Goal: Task Accomplishment & Management: Complete application form

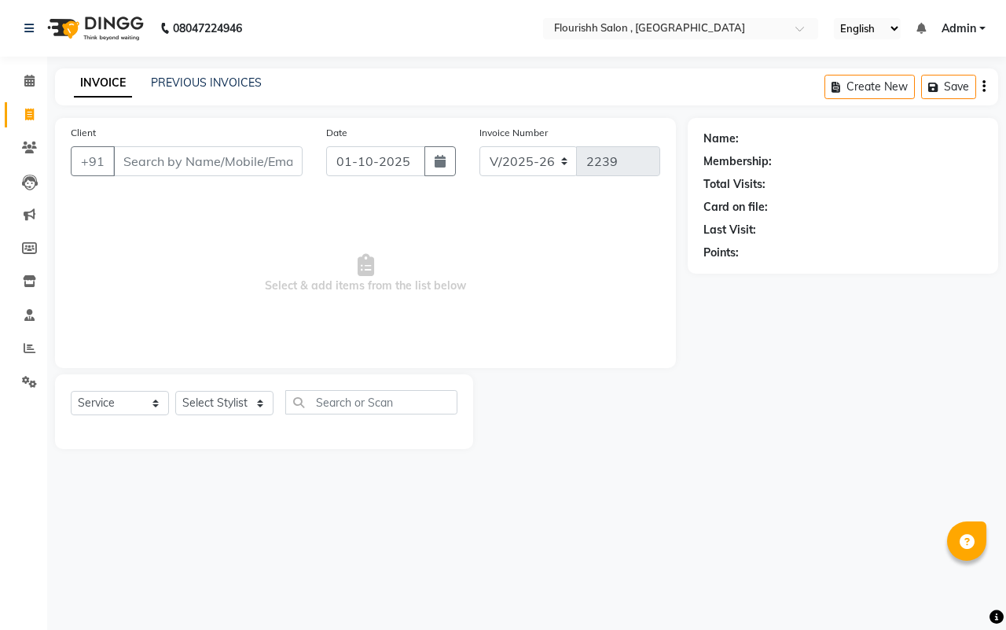
select select "4182"
select select "service"
click at [152, 171] on input "Client" at bounding box center [207, 161] width 189 height 30
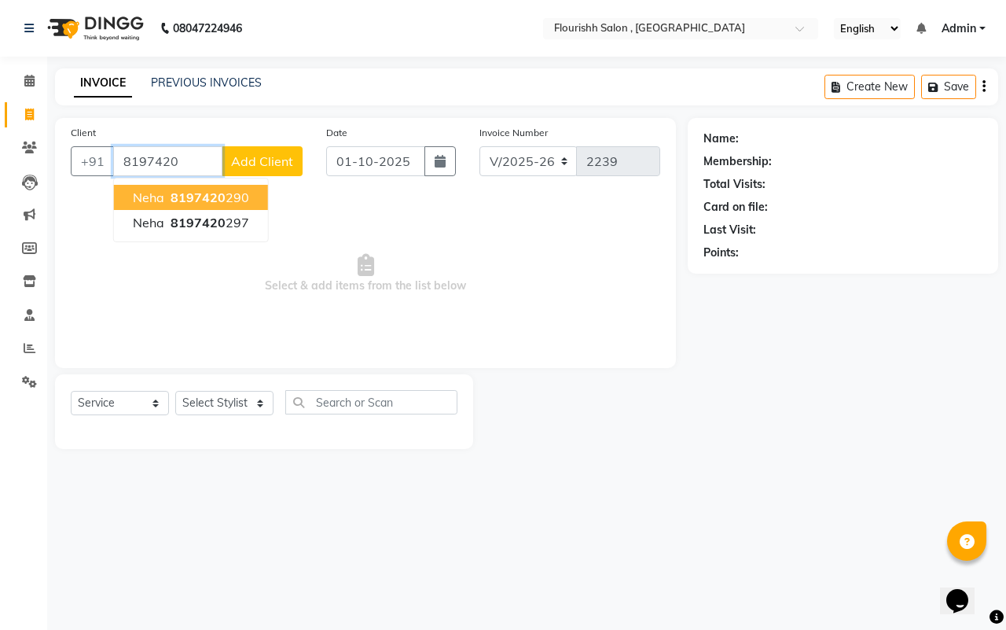
click at [186, 193] on span "8197420" at bounding box center [198, 197] width 55 height 16
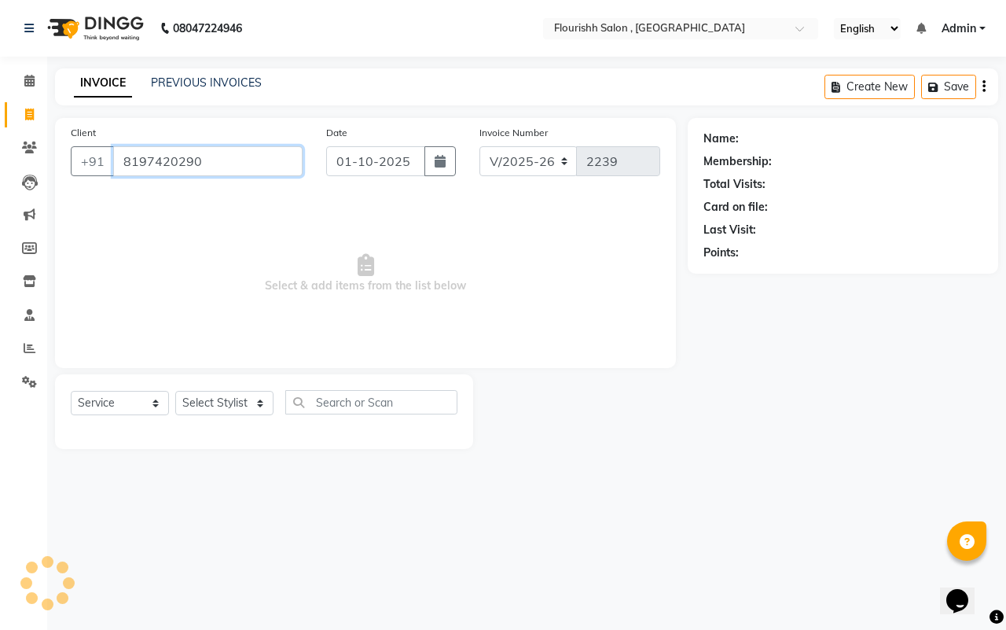
type input "8197420290"
select select "1: Object"
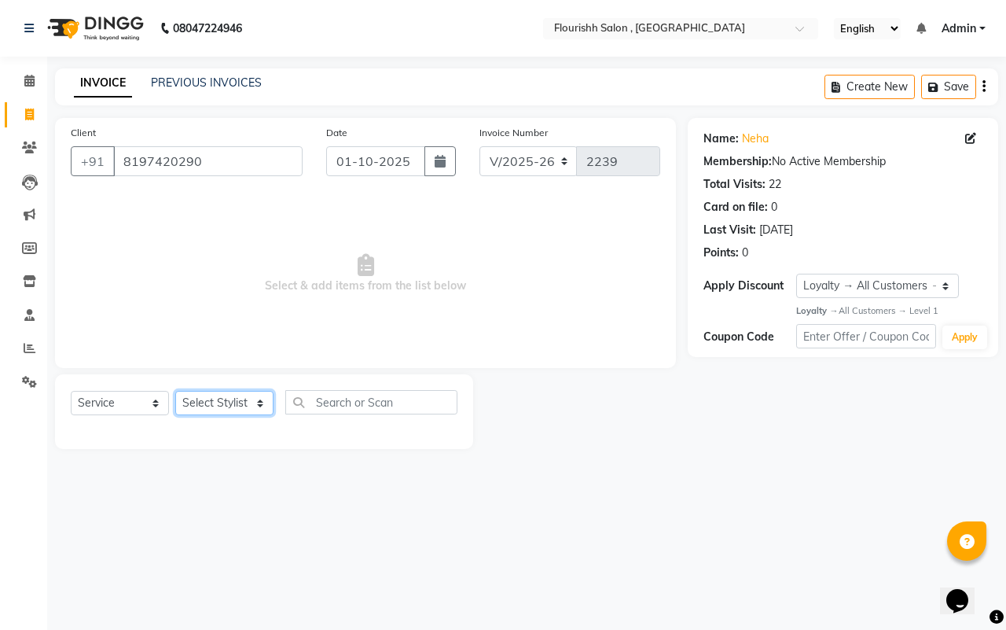
click at [236, 401] on select "Select Stylist [PERSON_NAME] jyoti Manager Mrs [PERSON_NAME] Ms [PERSON_NAME] […" at bounding box center [224, 403] width 98 height 24
click at [528, 564] on div "08047224946 Select Location × Flourishh Salon , New Wakad English ENGLISH Españ…" at bounding box center [503, 315] width 1006 height 630
click at [229, 163] on input "8197420290" at bounding box center [207, 161] width 189 height 30
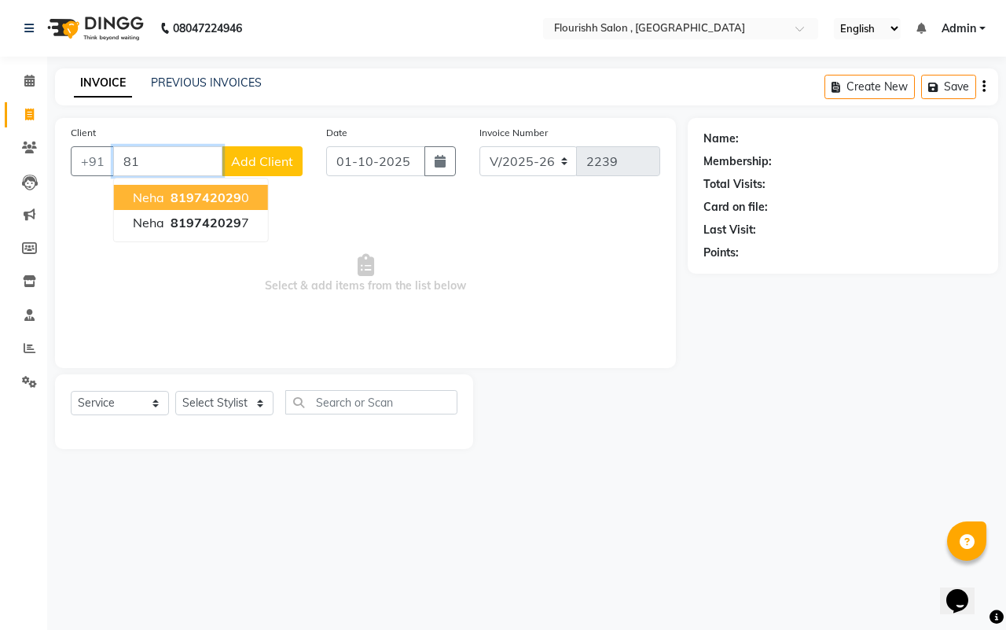
type input "8"
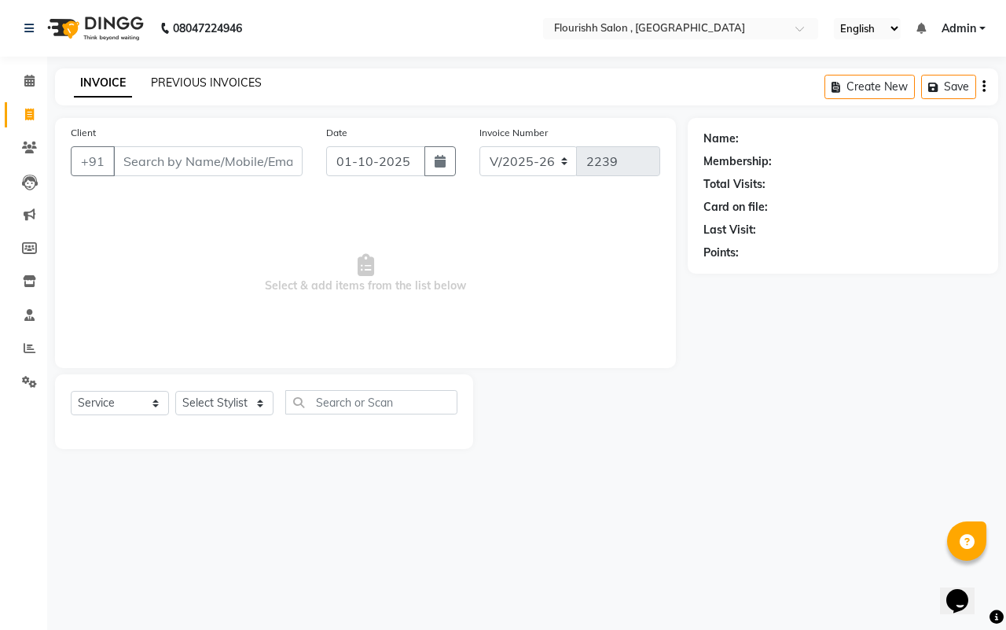
click at [204, 83] on link "PREVIOUS INVOICES" at bounding box center [206, 82] width 111 height 14
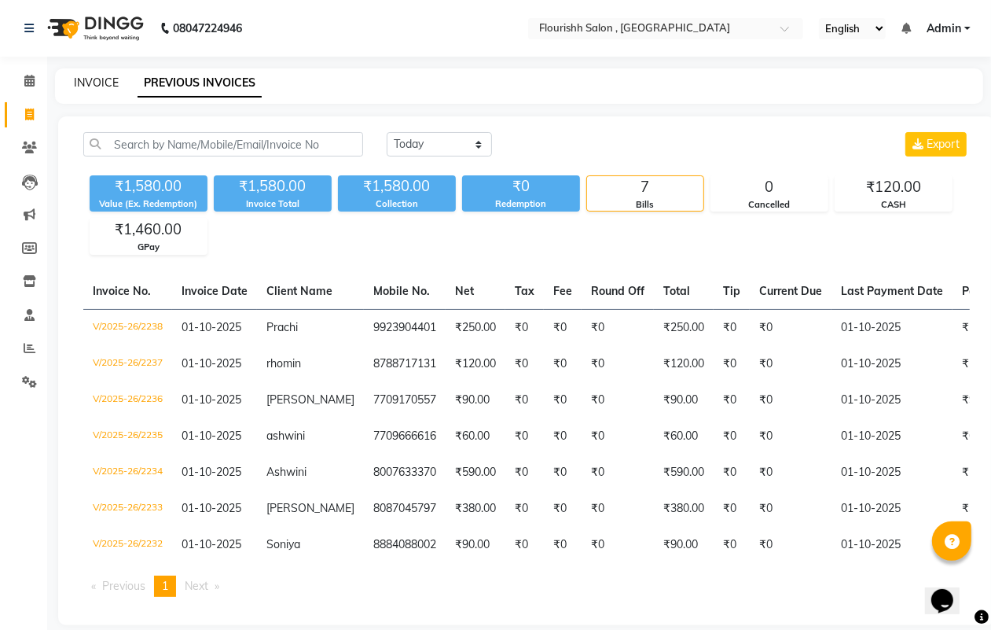
click at [86, 86] on link "INVOICE" at bounding box center [96, 82] width 45 height 14
select select "service"
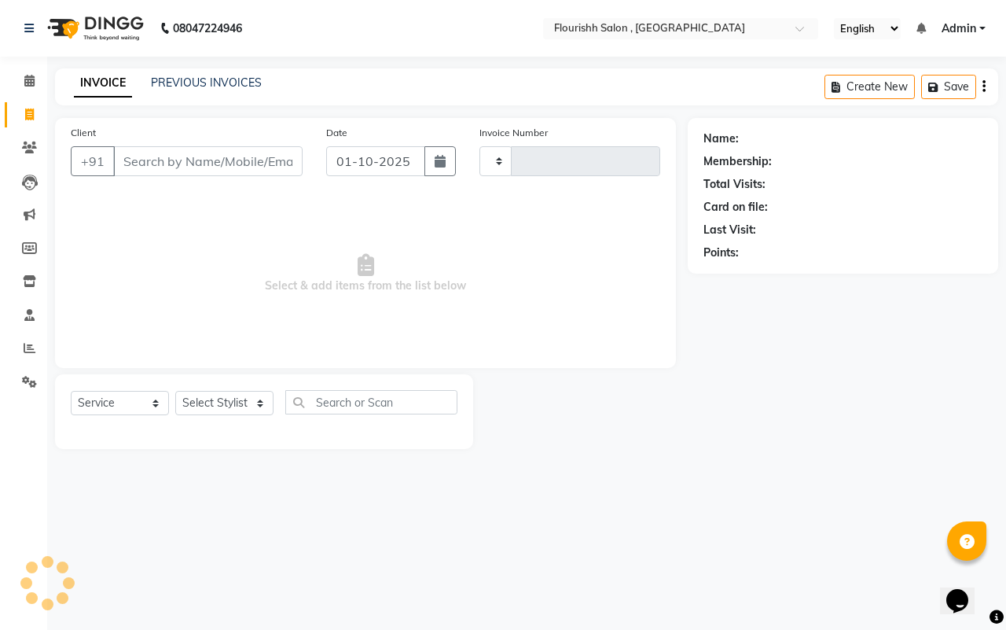
type input "2239"
select select "4182"
click at [199, 159] on input "Client" at bounding box center [207, 161] width 189 height 30
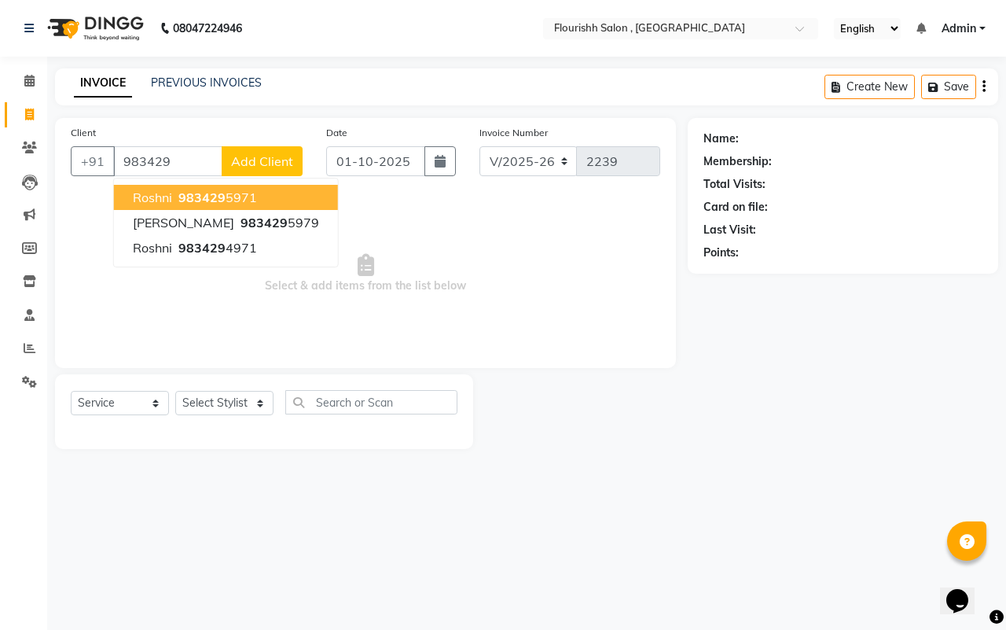
click at [182, 199] on span "983429" at bounding box center [201, 197] width 47 height 16
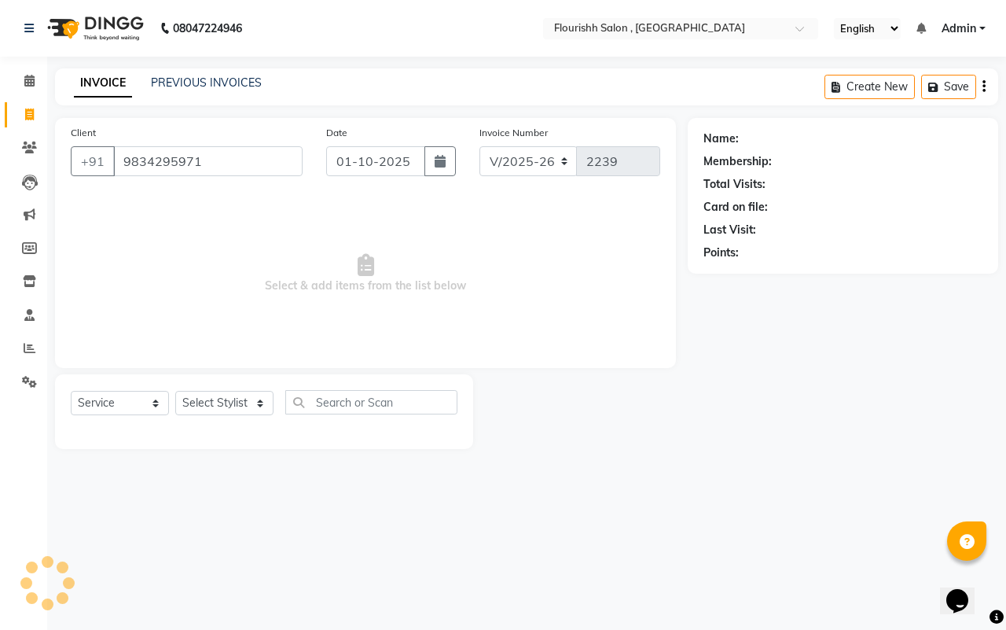
type input "9834295971"
click at [226, 394] on select "Select Stylist [PERSON_NAME] jyoti Manager Mrs [PERSON_NAME] Ms [PERSON_NAME] […" at bounding box center [224, 403] width 98 height 24
select select "1: Object"
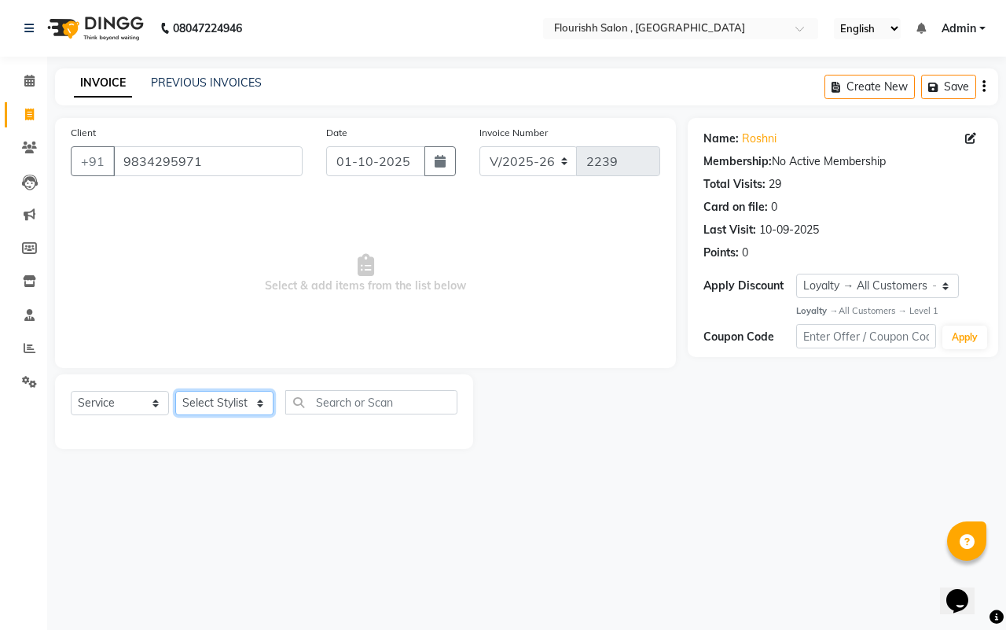
select select "21779"
click at [175, 391] on select "Select Stylist [PERSON_NAME] jyoti Manager Mrs [PERSON_NAME] Ms [PERSON_NAME] […" at bounding box center [224, 403] width 98 height 24
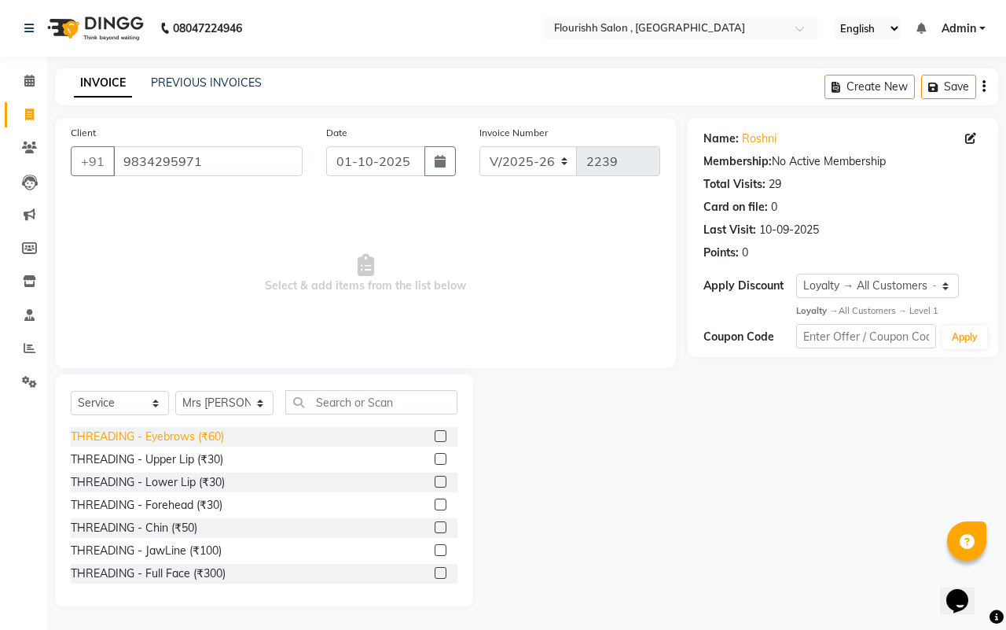
click at [167, 428] on div "THREADING - Eyebrows (₹60)" at bounding box center [147, 436] width 153 height 17
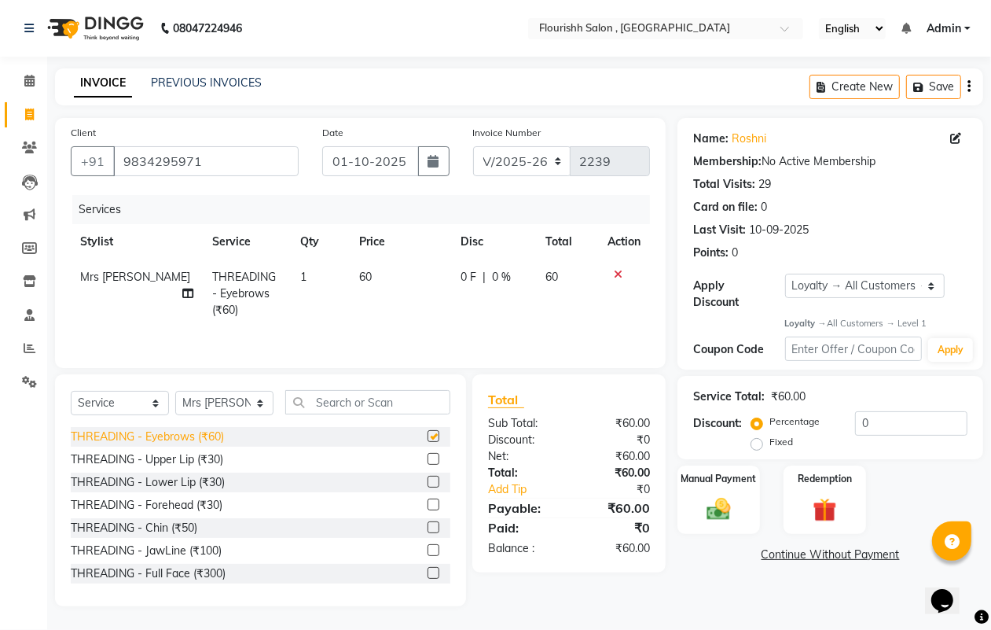
checkbox input "false"
click at [170, 457] on div "THREADING - Upper Lip (₹30)" at bounding box center [147, 459] width 152 height 17
checkbox input "false"
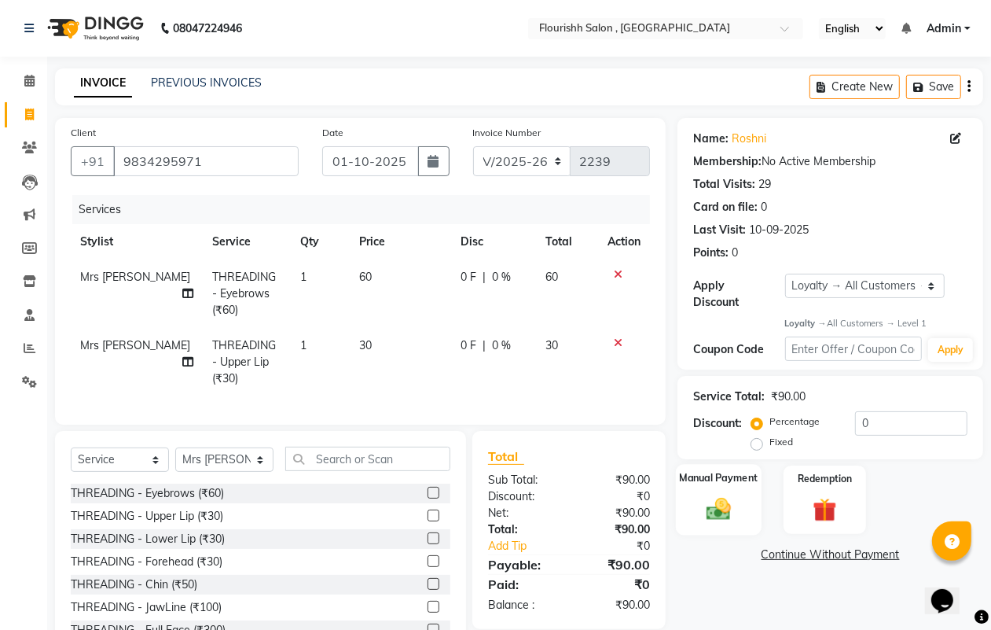
click at [689, 478] on label "Manual Payment" at bounding box center [719, 478] width 79 height 15
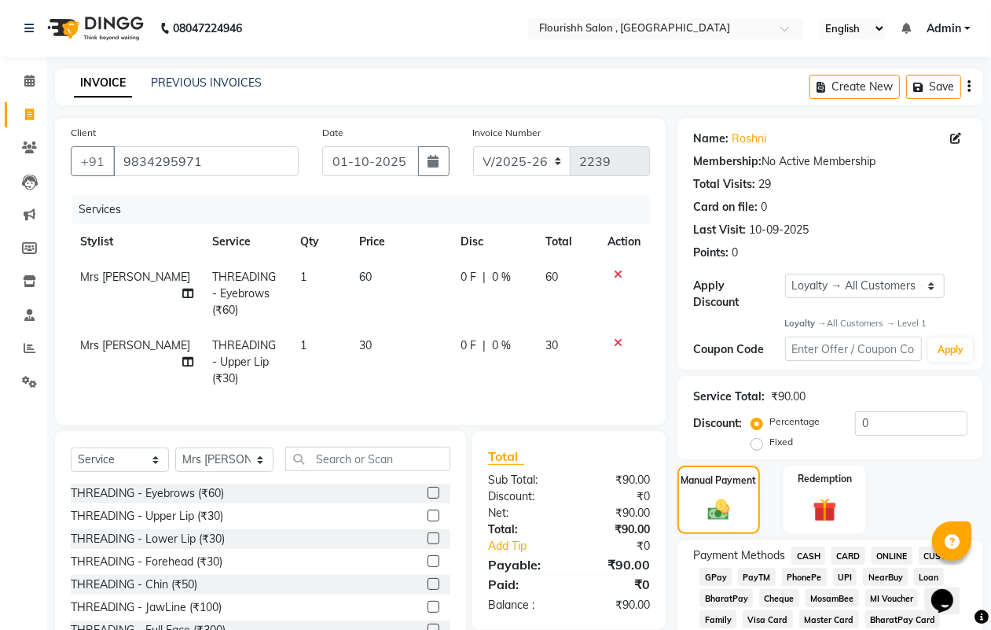
click at [712, 575] on span "GPay" at bounding box center [716, 577] width 32 height 18
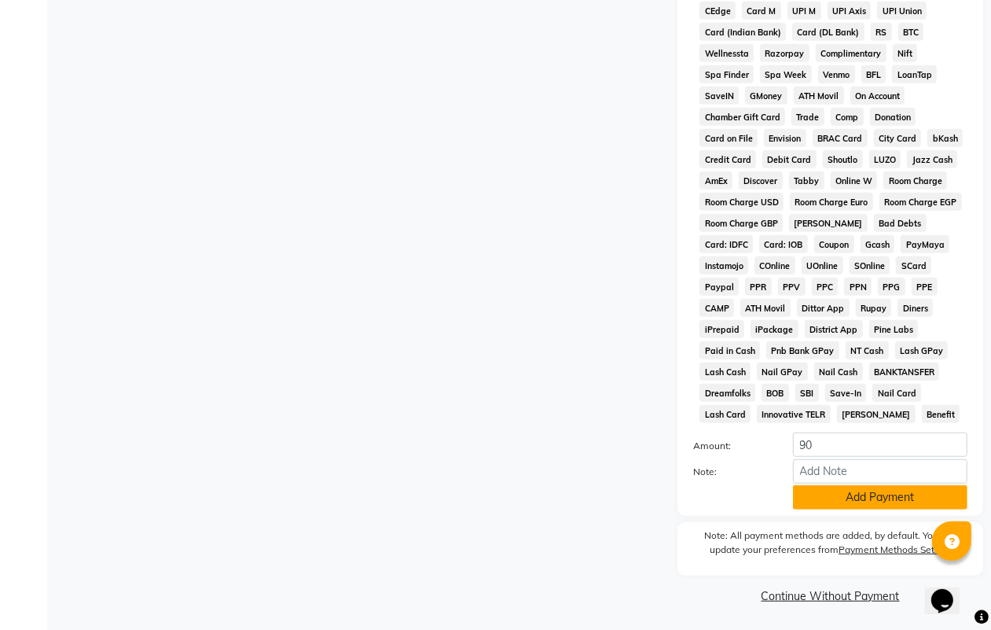
click at [871, 495] on button "Add Payment" at bounding box center [880, 497] width 175 height 24
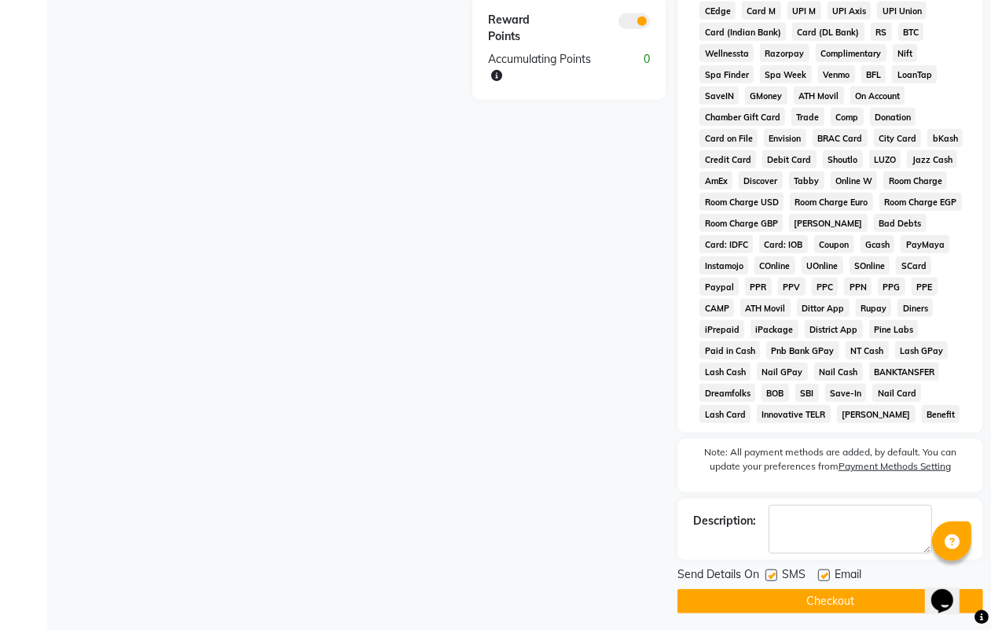
click at [773, 571] on label at bounding box center [772, 575] width 12 height 12
click at [773, 571] on input "checkbox" at bounding box center [771, 576] width 10 height 10
checkbox input "false"
click at [819, 576] on label at bounding box center [824, 575] width 12 height 12
click at [819, 576] on input "checkbox" at bounding box center [823, 576] width 10 height 10
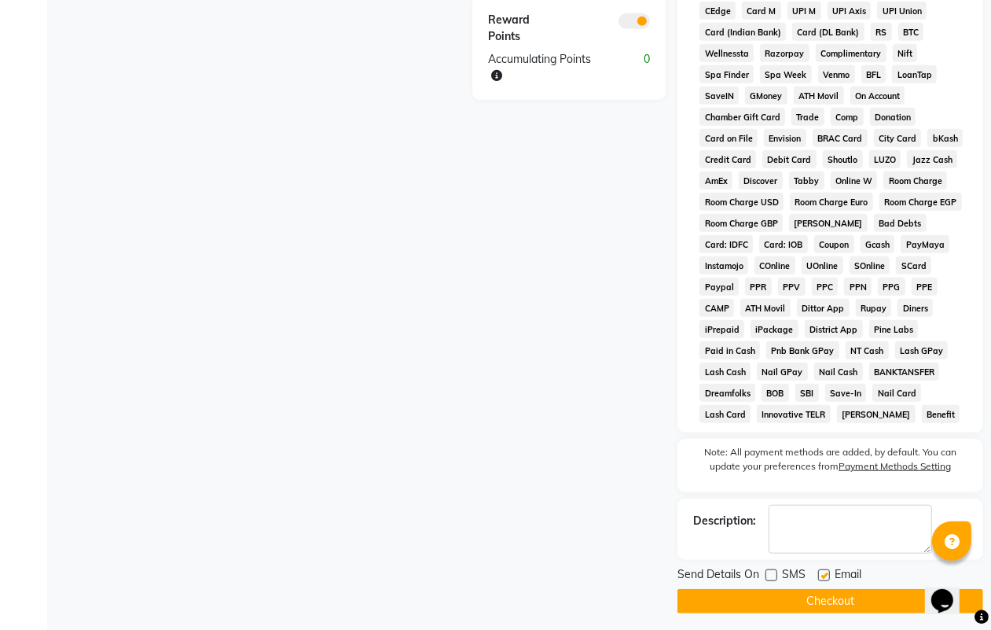
checkbox input "false"
click at [817, 608] on button "Checkout" at bounding box center [831, 601] width 306 height 24
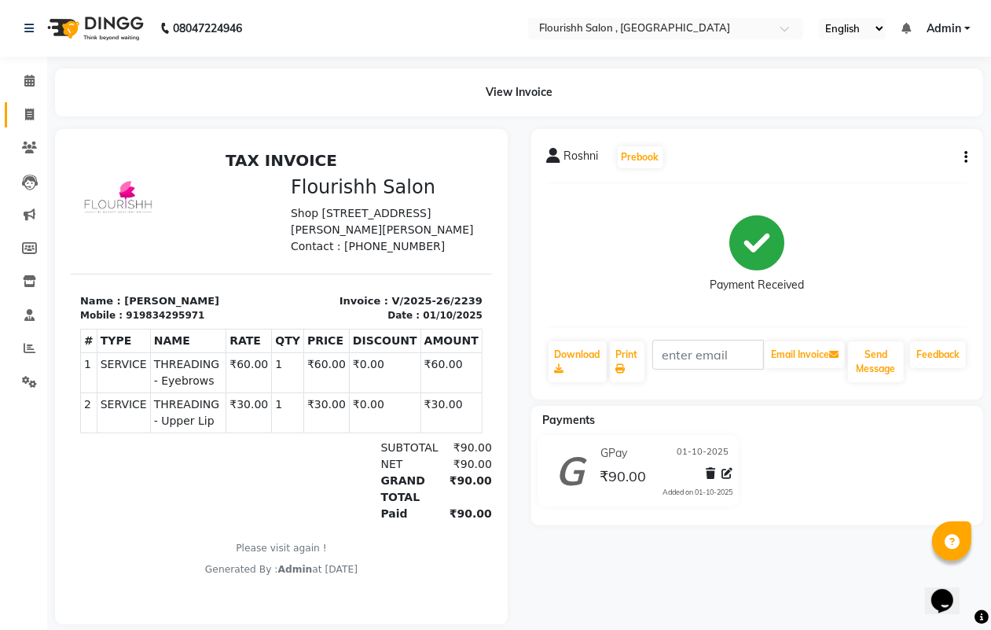
click at [28, 106] on span at bounding box center [30, 115] width 28 height 18
select select "service"
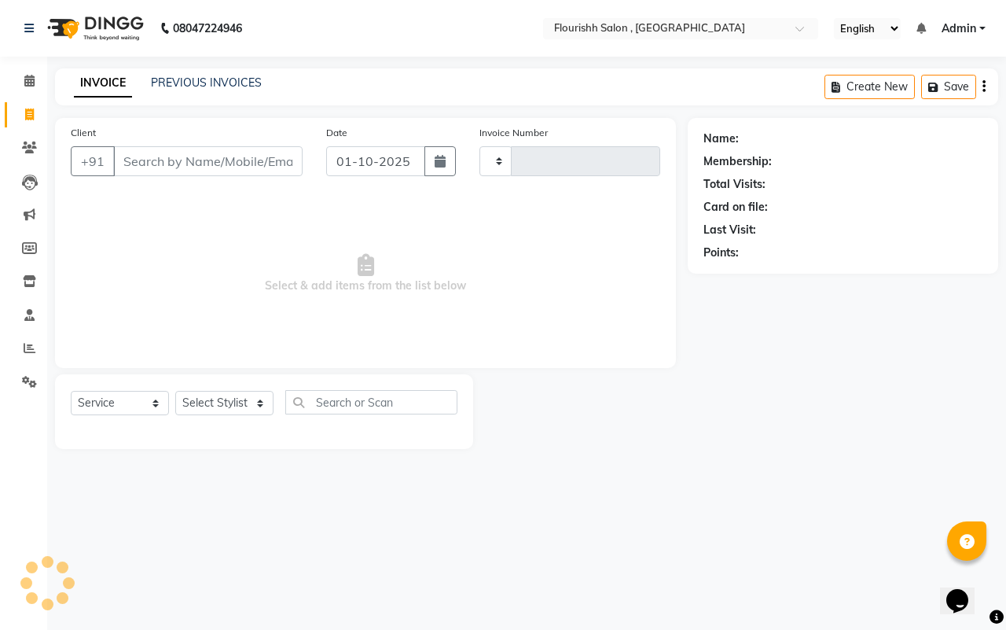
type input "2240"
select select "4182"
click at [222, 162] on input "Client" at bounding box center [207, 161] width 189 height 30
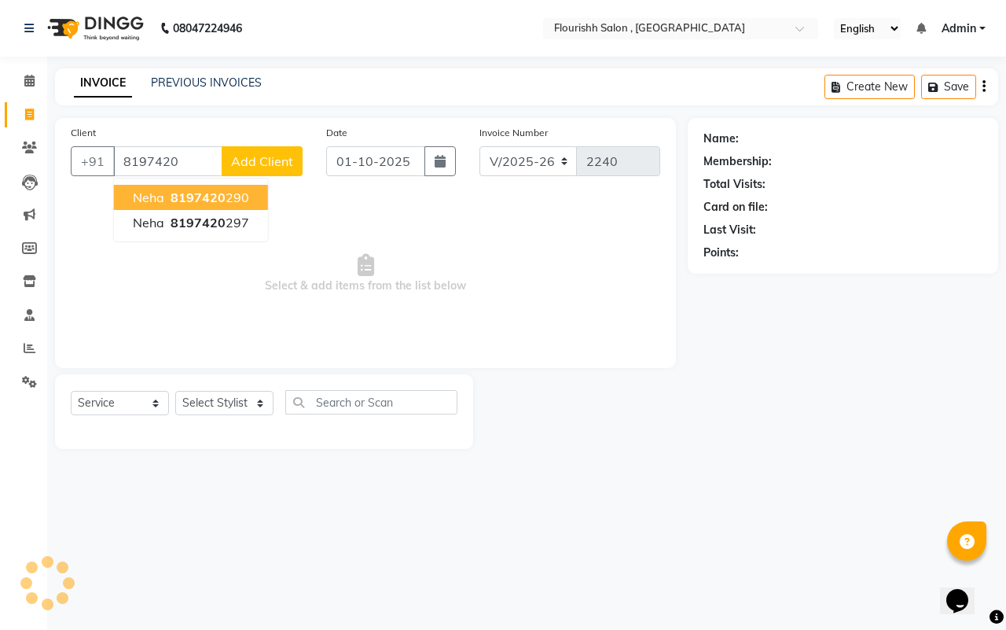
click at [155, 193] on span "Neha" at bounding box center [148, 197] width 31 height 16
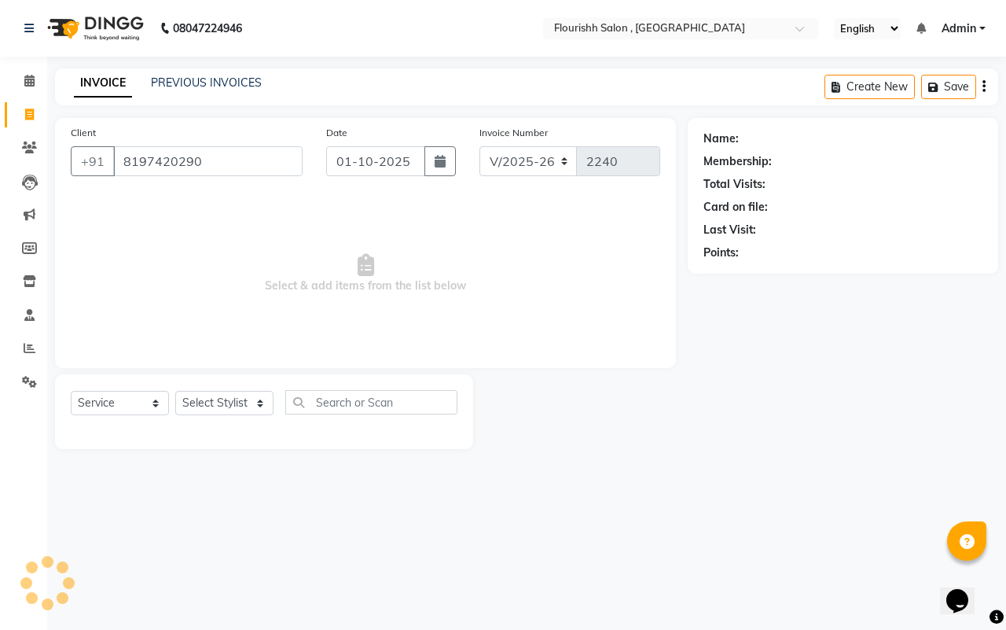
type input "8197420290"
select select "1: Object"
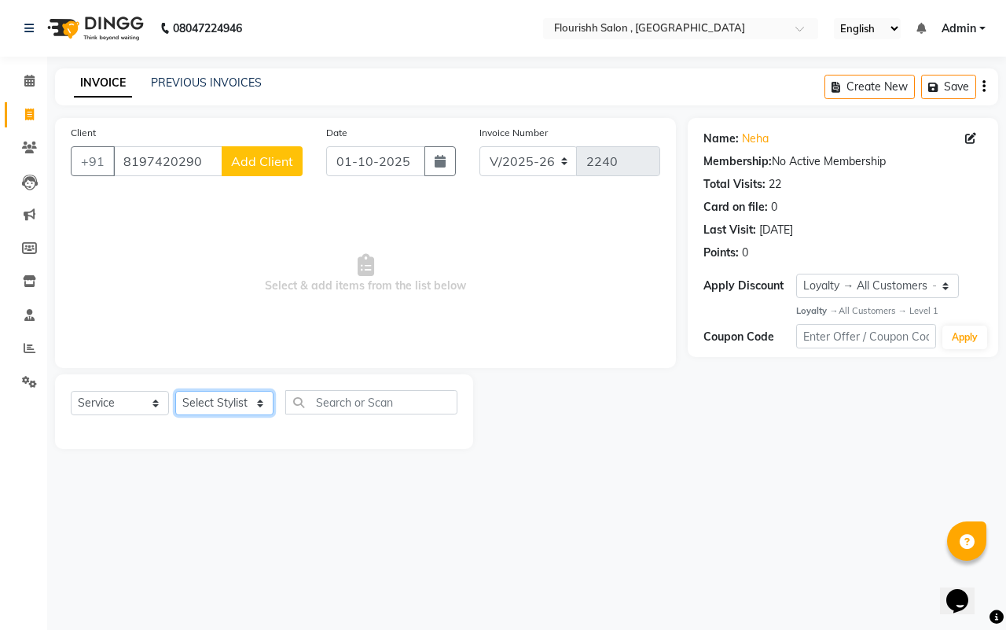
click at [215, 393] on select "Select Stylist [PERSON_NAME] jyoti Manager Mrs [PERSON_NAME] Ms [PERSON_NAME] […" at bounding box center [224, 403] width 98 height 24
select select "21779"
click at [175, 391] on select "Select Stylist [PERSON_NAME] jyoti Manager Mrs [PERSON_NAME] Ms [PERSON_NAME] […" at bounding box center [224, 403] width 98 height 24
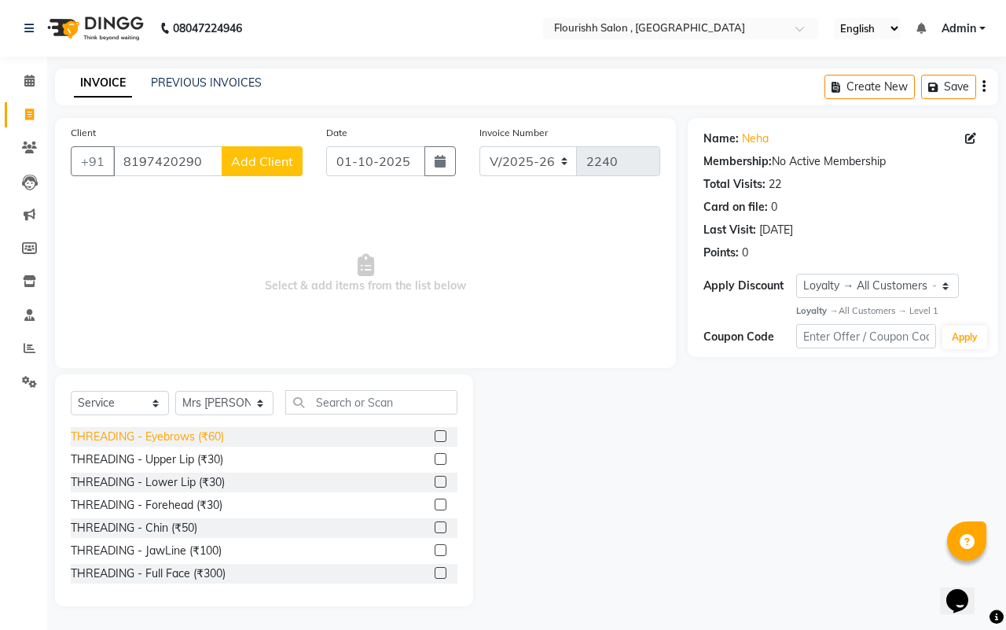
click at [183, 439] on div "THREADING - Eyebrows (₹60)" at bounding box center [147, 436] width 153 height 17
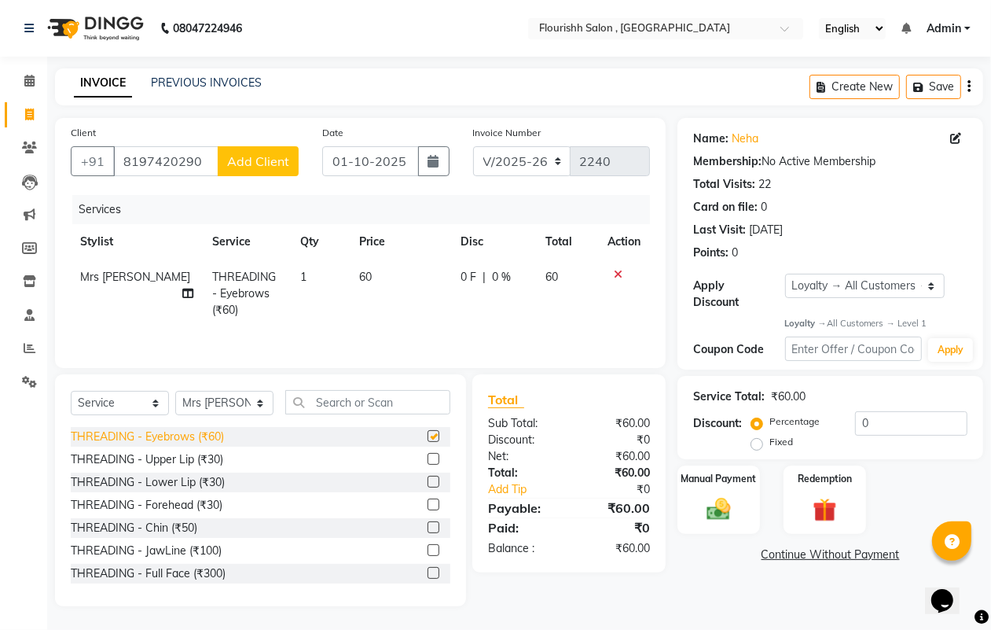
checkbox input "false"
click at [696, 505] on div "Manual Payment" at bounding box center [719, 501] width 86 height 72
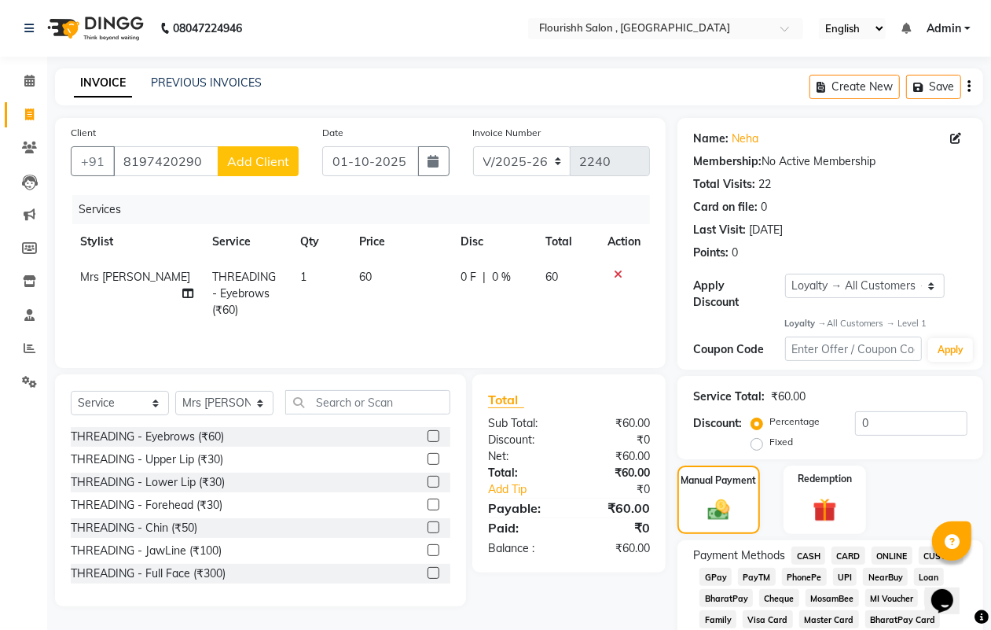
click at [718, 574] on span "GPay" at bounding box center [716, 577] width 32 height 18
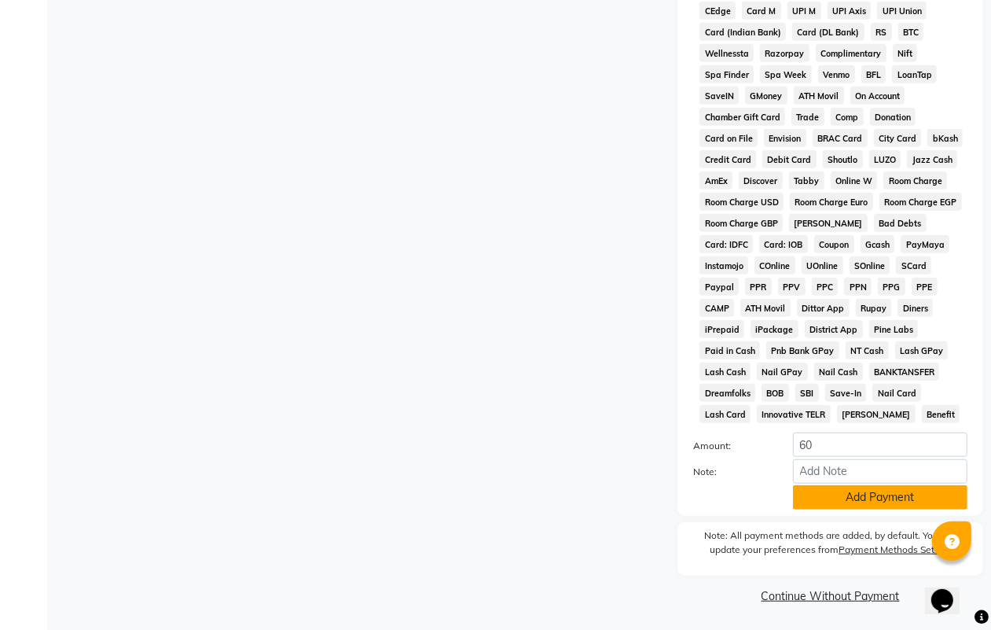
click at [847, 495] on button "Add Payment" at bounding box center [880, 497] width 175 height 24
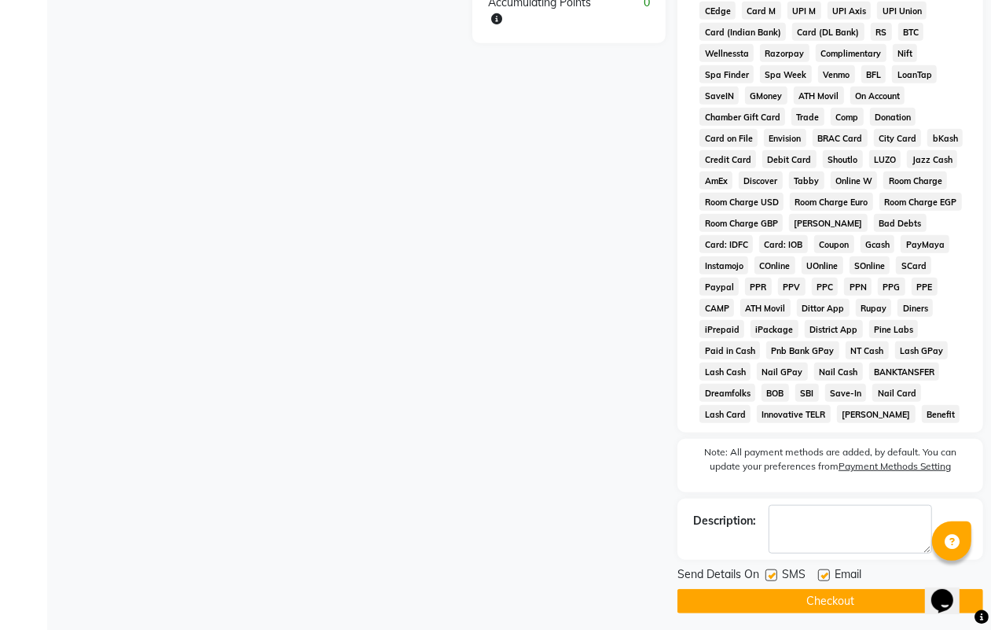
click at [767, 571] on label at bounding box center [772, 575] width 12 height 12
click at [767, 571] on input "checkbox" at bounding box center [771, 576] width 10 height 10
checkbox input "false"
click at [823, 567] on div "Email" at bounding box center [846, 576] width 56 height 20
click at [822, 569] on label at bounding box center [824, 575] width 12 height 12
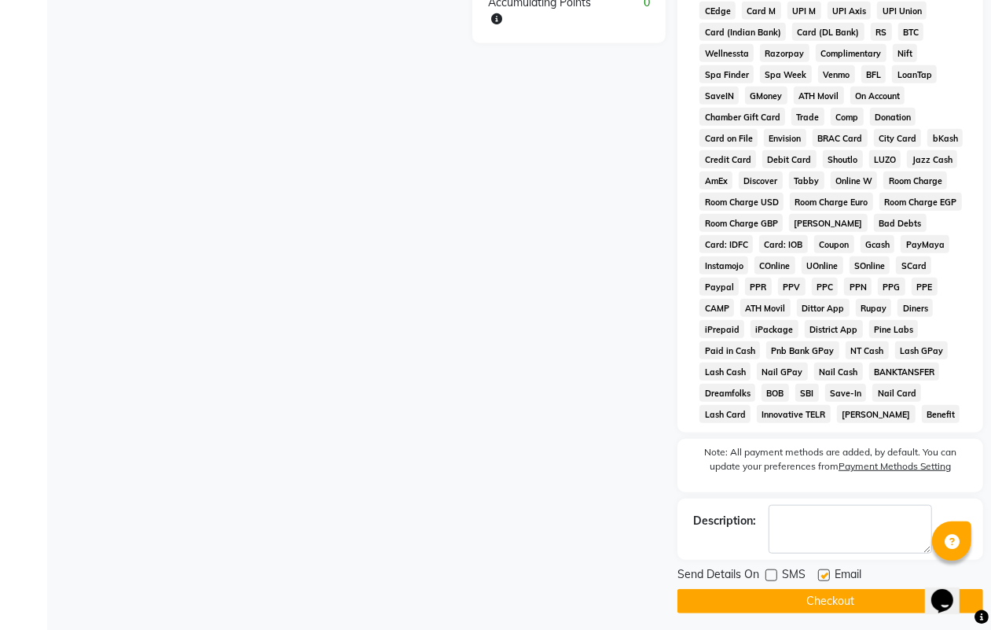
click at [822, 571] on input "checkbox" at bounding box center [823, 576] width 10 height 10
checkbox input "false"
click at [822, 586] on div at bounding box center [823, 577] width 10 height 17
click at [821, 592] on button "Checkout" at bounding box center [831, 601] width 306 height 24
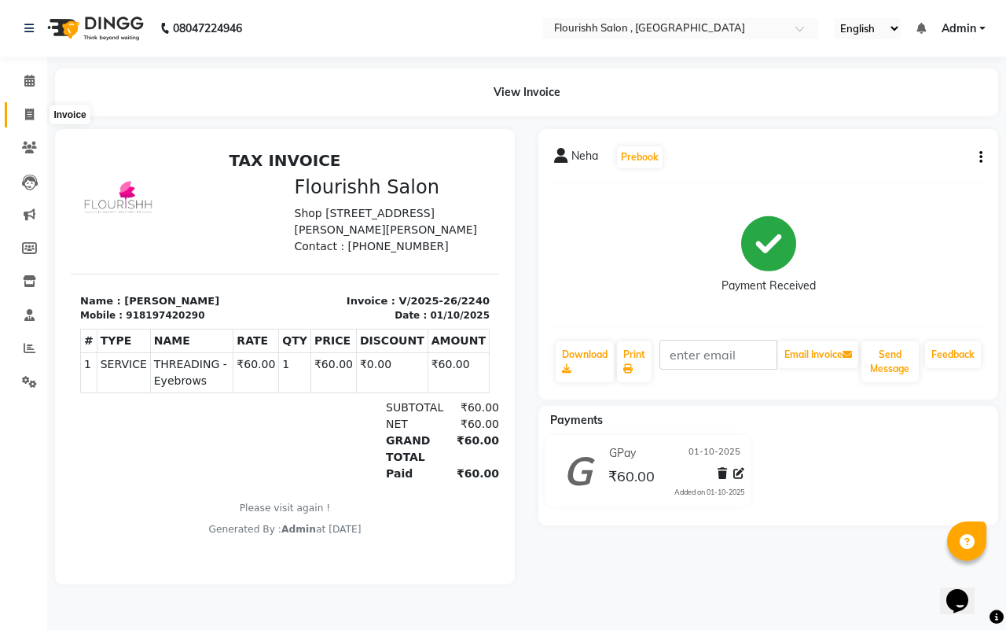
click at [28, 115] on icon at bounding box center [29, 114] width 9 height 12
select select "service"
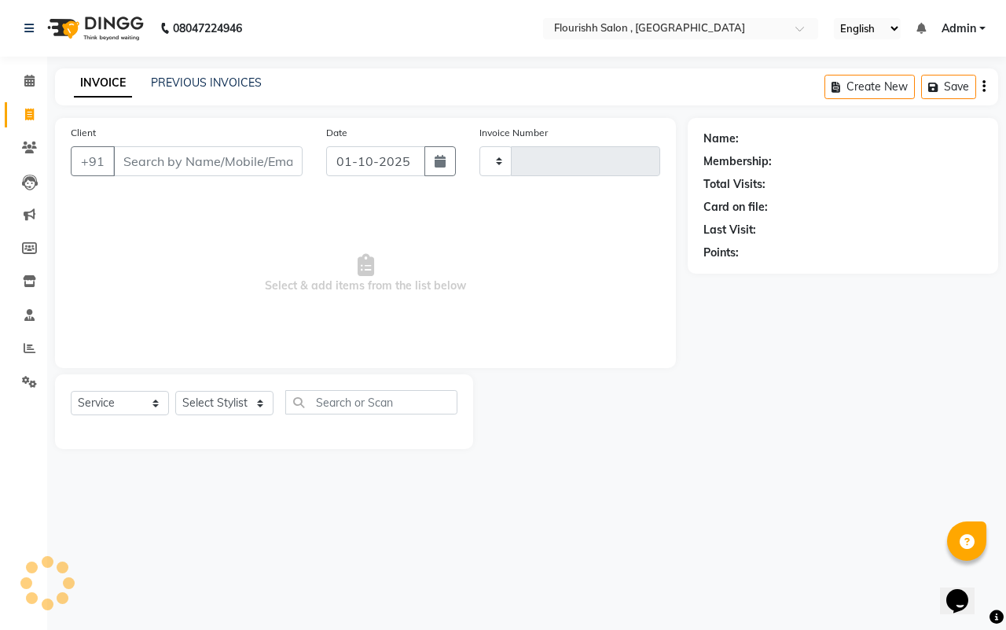
type input "2241"
select select "4182"
click at [181, 166] on input "Client" at bounding box center [207, 161] width 189 height 30
click at [156, 153] on input "Client" at bounding box center [207, 161] width 189 height 30
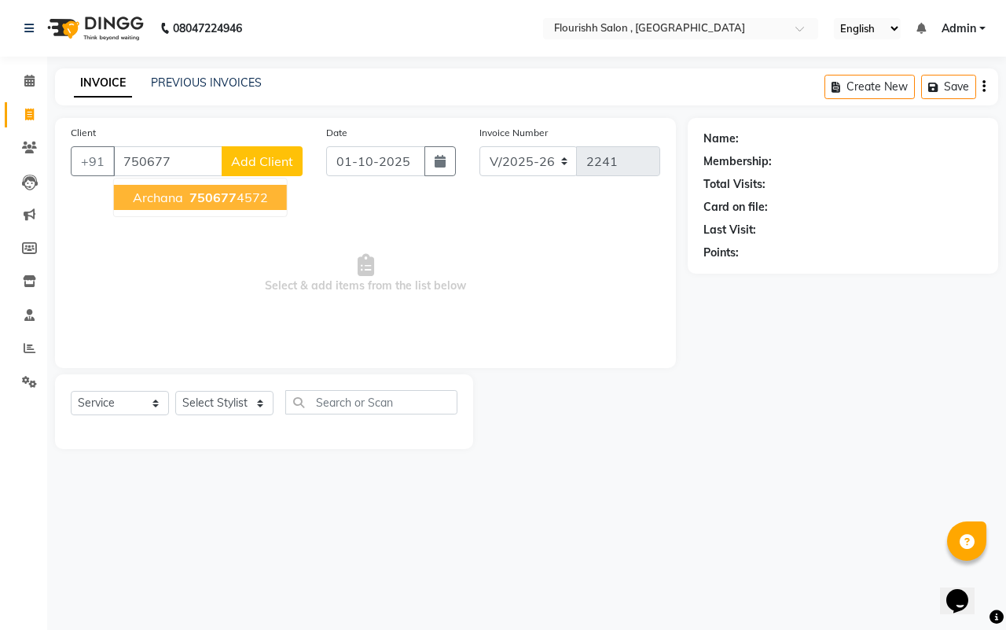
click at [171, 203] on span "Archana" at bounding box center [158, 197] width 50 height 16
type input "7506774572"
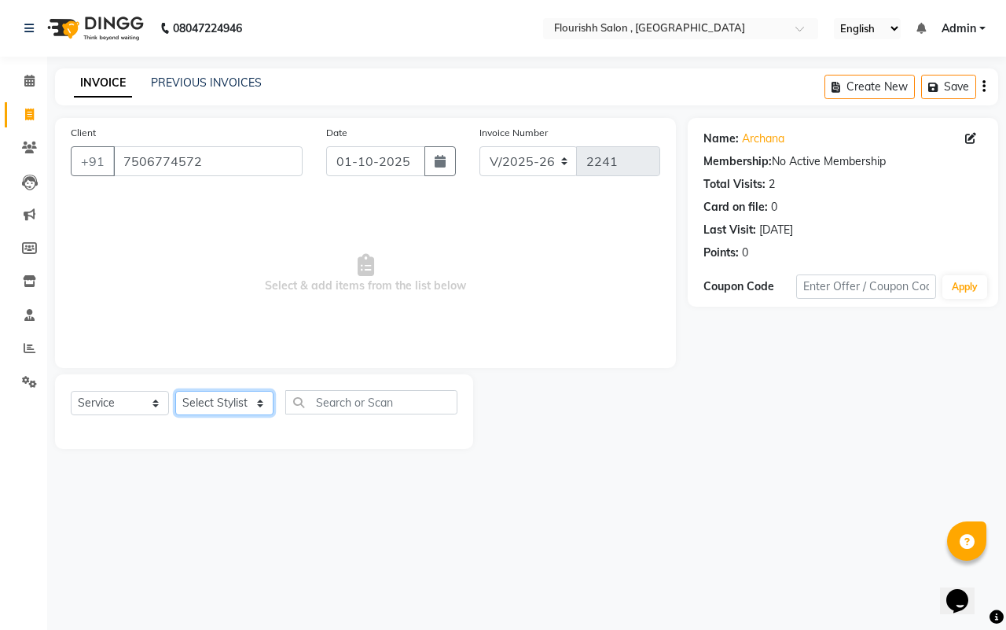
click at [208, 402] on select "Select Stylist [PERSON_NAME] jyoti Manager Mrs [PERSON_NAME] Ms [PERSON_NAME] […" at bounding box center [224, 403] width 98 height 24
select select "50665"
click at [175, 391] on select "Select Stylist [PERSON_NAME] jyoti Manager Mrs [PERSON_NAME] Ms [PERSON_NAME] […" at bounding box center [224, 403] width 98 height 24
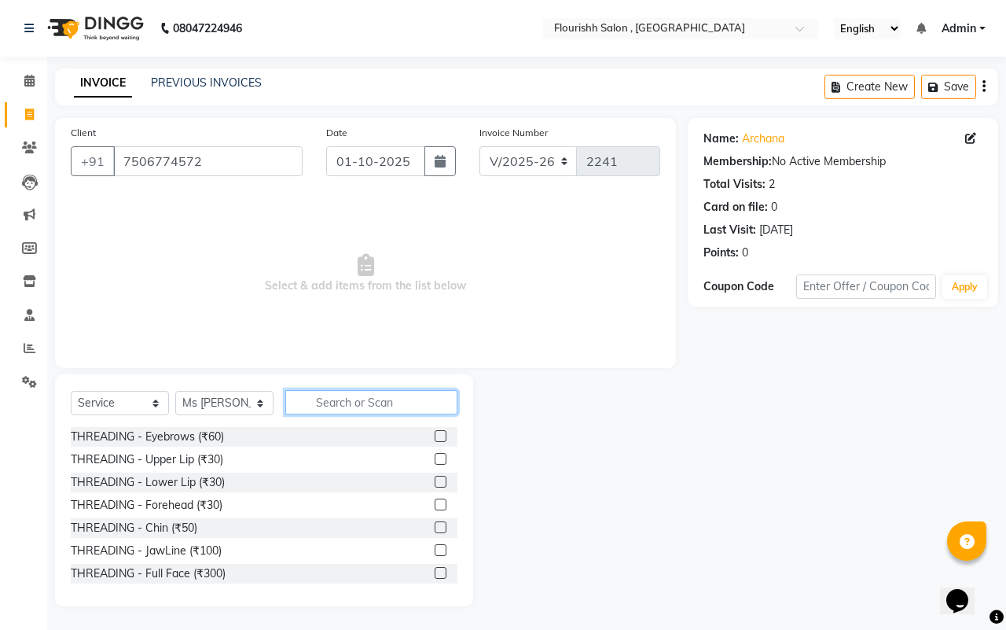
click at [363, 401] on input "text" at bounding box center [371, 402] width 172 height 24
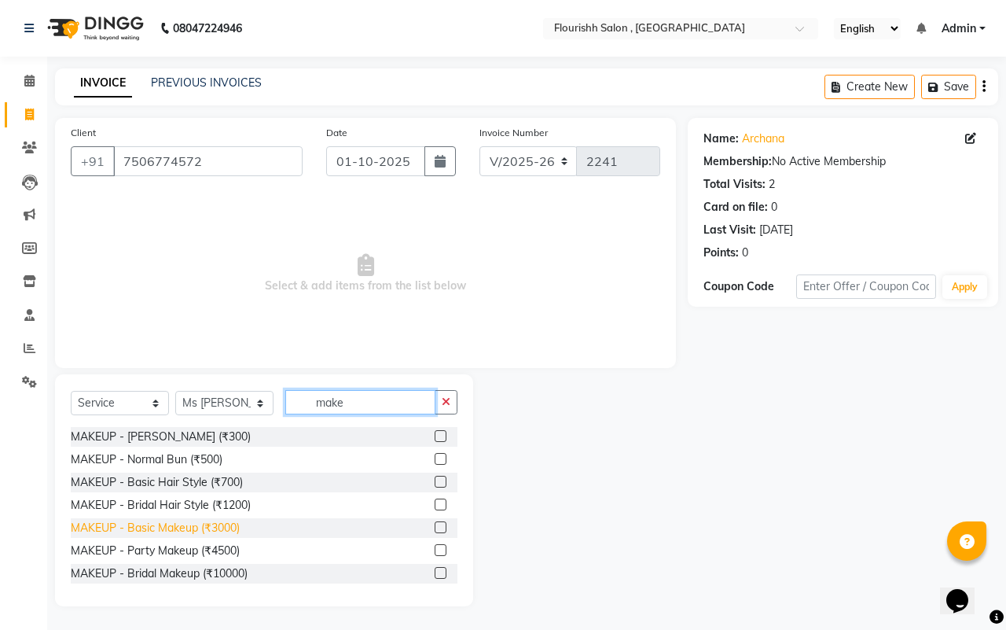
type input "make"
click at [156, 524] on div "MAKEUP - Basic Makeup (₹3000)" at bounding box center [155, 528] width 169 height 17
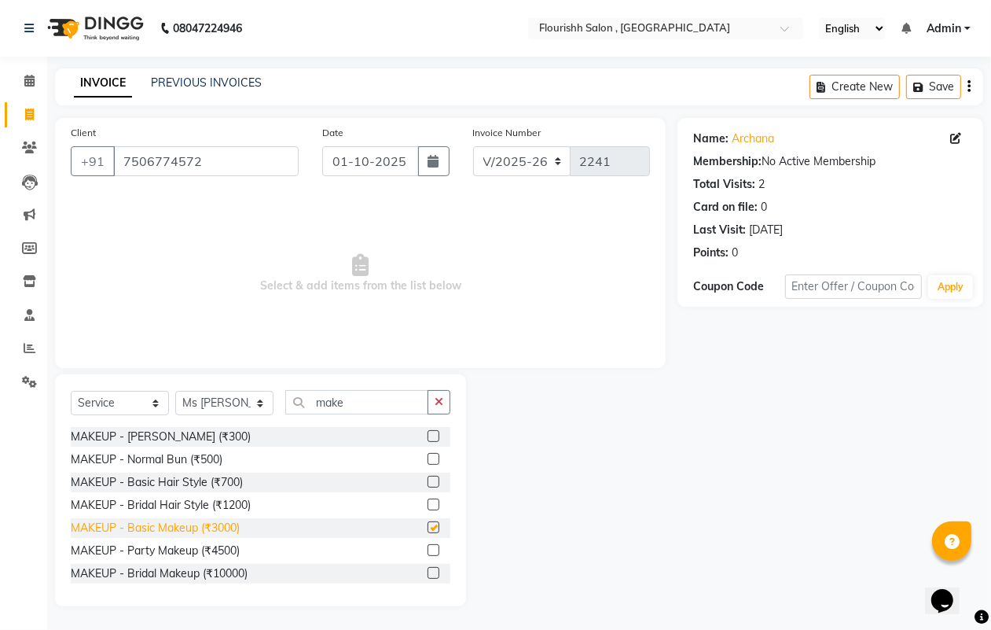
checkbox input "false"
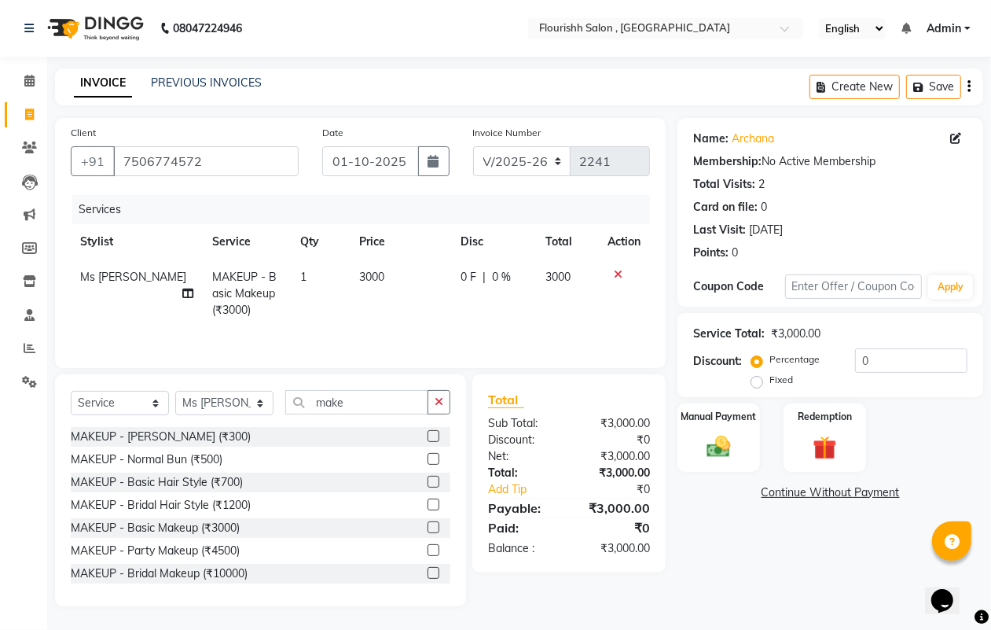
click at [359, 275] on span "3000" at bounding box center [371, 277] width 25 height 14
select select "50665"
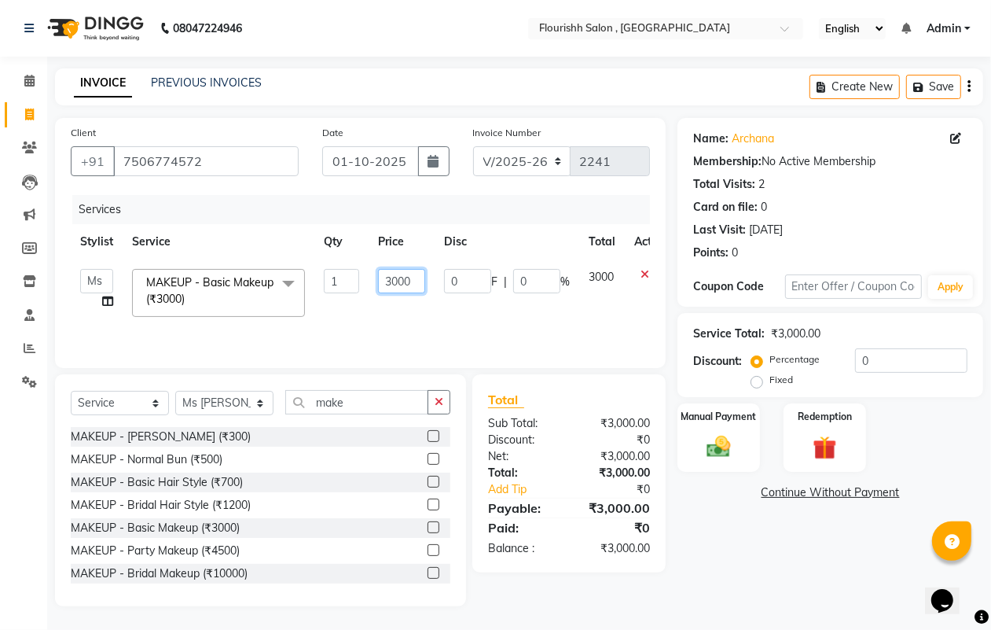
click at [391, 281] on input "3000" at bounding box center [401, 281] width 47 height 24
type input "2000"
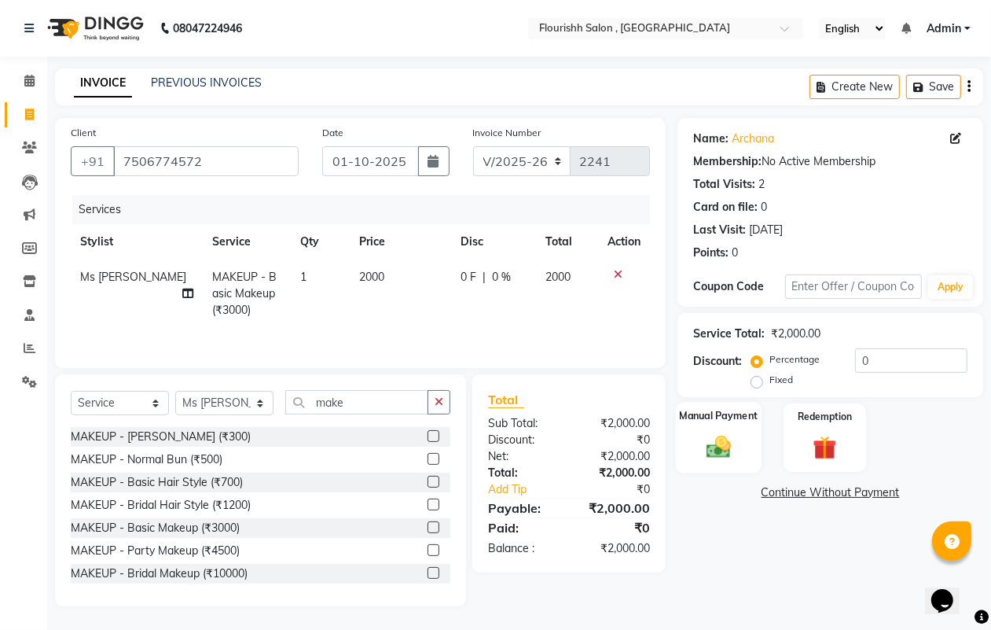
click at [709, 413] on label "Manual Payment" at bounding box center [719, 415] width 79 height 15
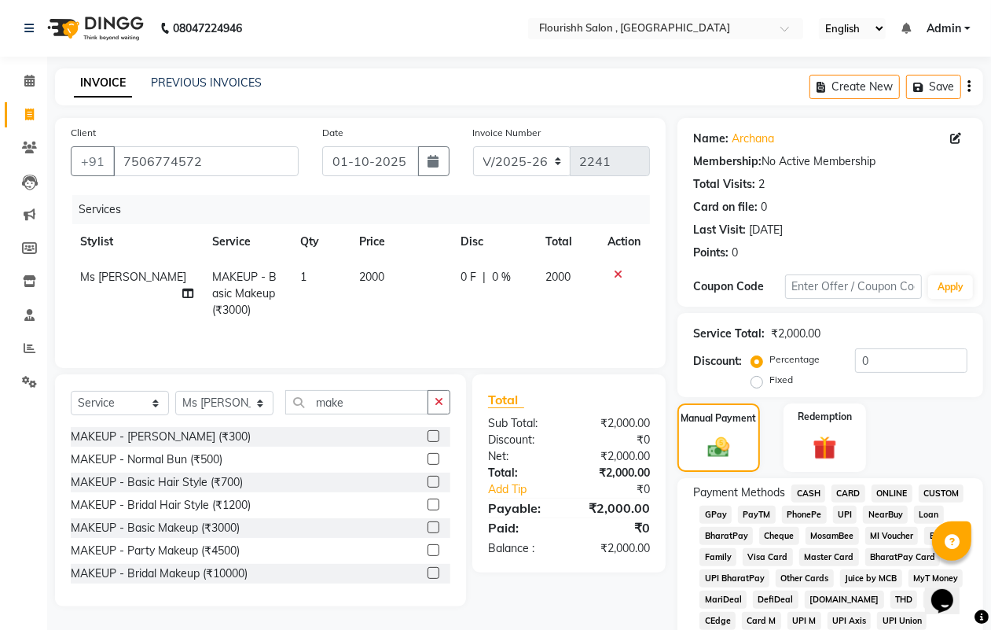
click at [711, 511] on span "GPay" at bounding box center [716, 514] width 32 height 18
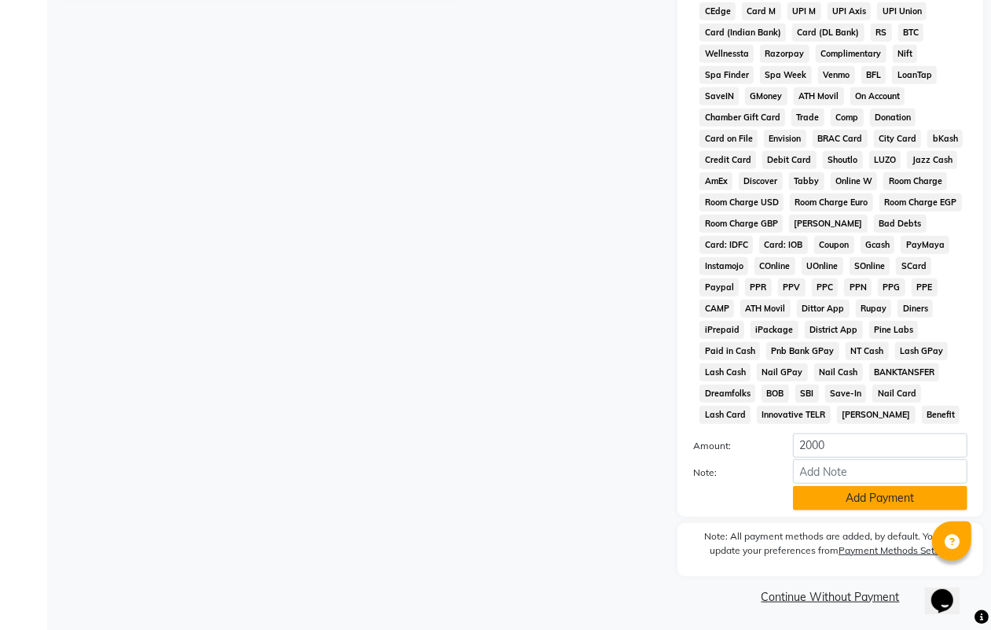
click at [865, 488] on button "Add Payment" at bounding box center [880, 498] width 175 height 24
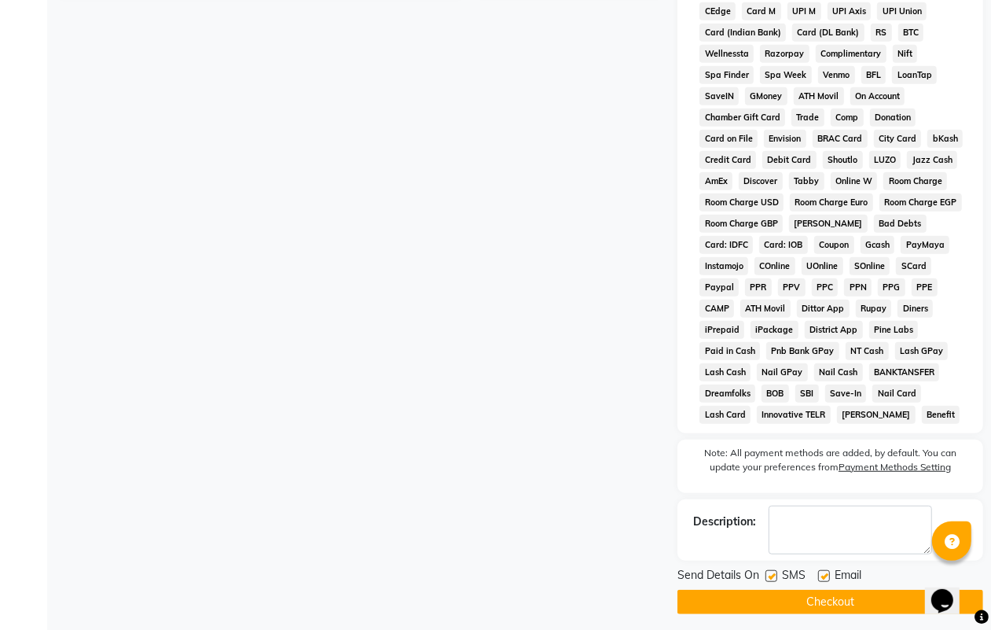
click at [768, 579] on label at bounding box center [772, 576] width 12 height 12
click at [768, 579] on input "checkbox" at bounding box center [771, 576] width 10 height 10
checkbox input "false"
click at [827, 570] on label at bounding box center [824, 576] width 12 height 12
click at [827, 571] on input "checkbox" at bounding box center [823, 576] width 10 height 10
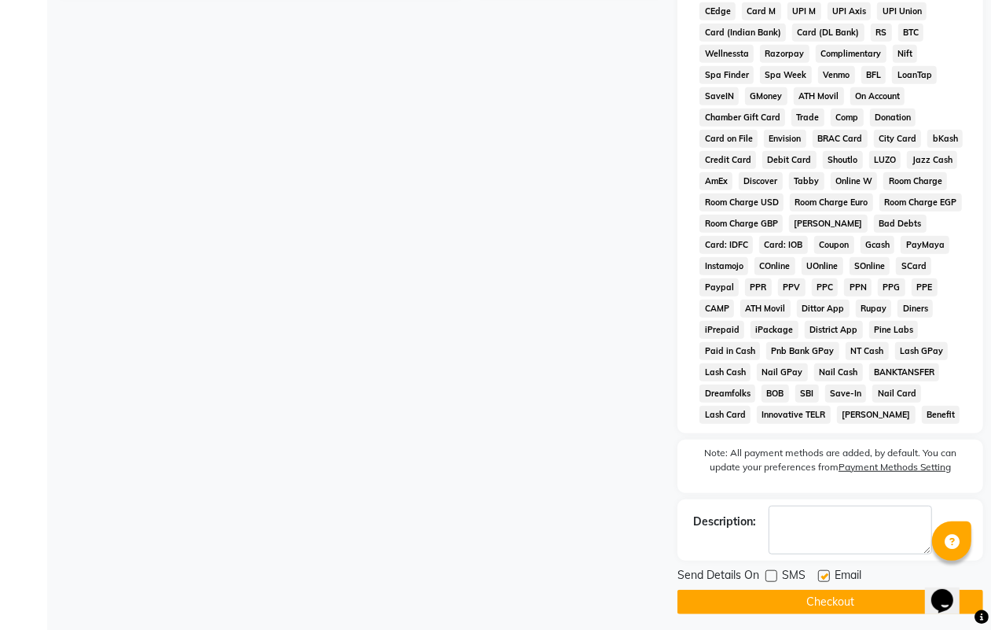
checkbox input "false"
click at [828, 603] on button "Checkout" at bounding box center [831, 602] width 306 height 24
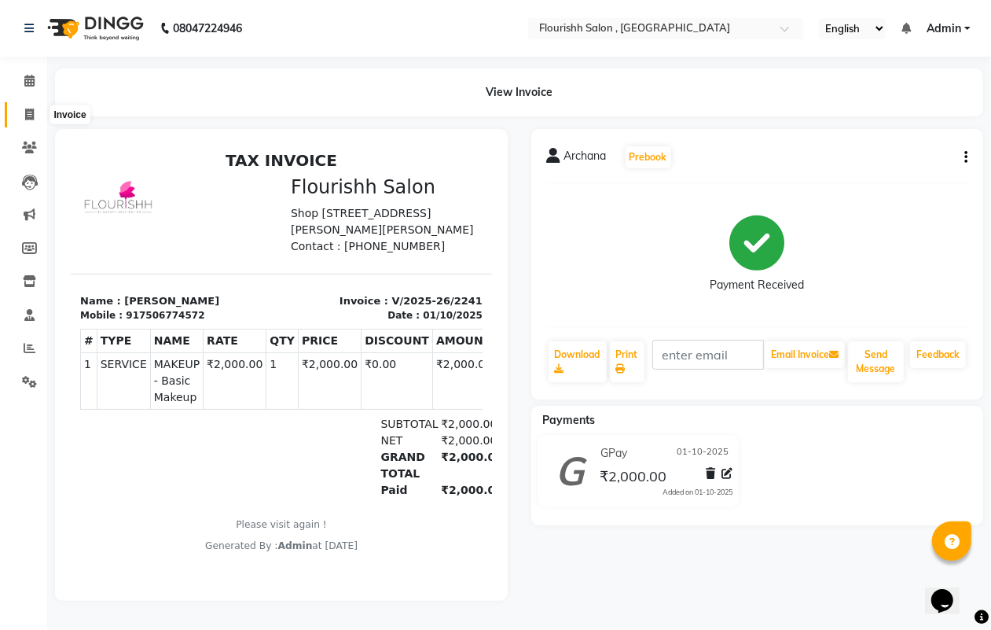
click at [29, 112] on icon at bounding box center [29, 114] width 9 height 12
select select "service"
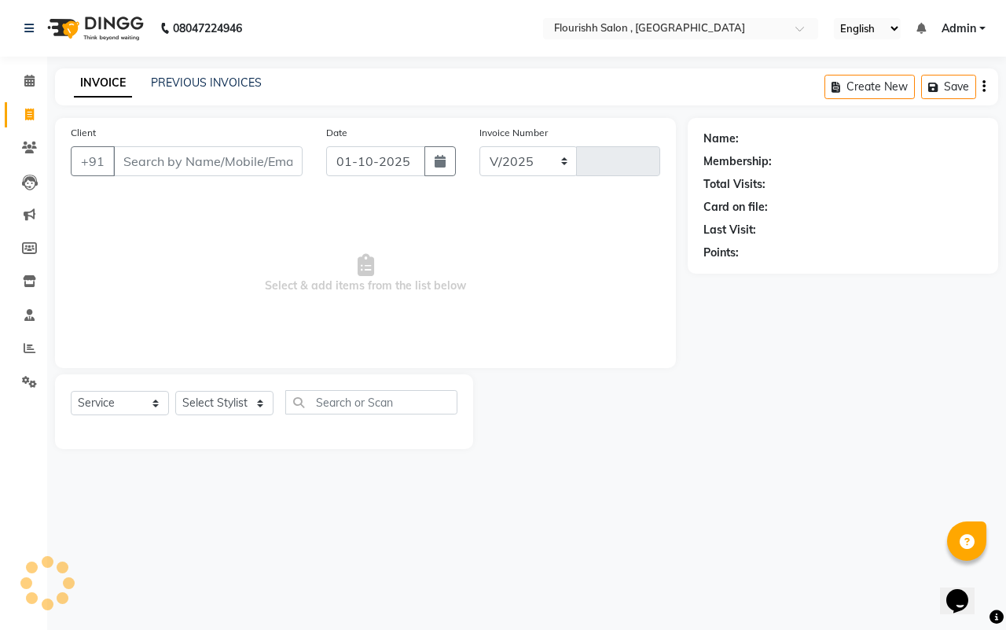
select select "4182"
type input "2242"
